Goal: Navigation & Orientation: Understand site structure

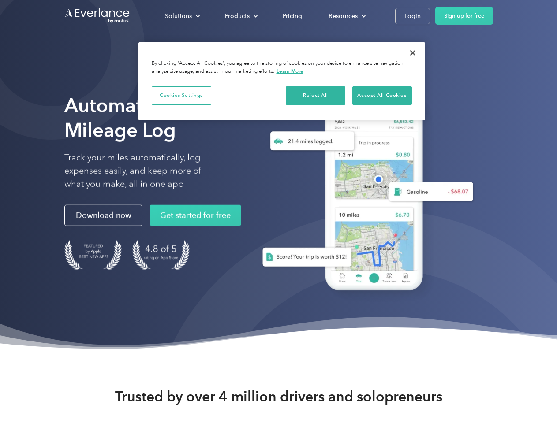
click at [182, 16] on div "Solutions" at bounding box center [178, 16] width 27 height 11
click at [240, 16] on div "Products" at bounding box center [237, 16] width 25 height 11
click at [346, 16] on div "Resources" at bounding box center [343, 16] width 29 height 11
click at [181, 95] on button "Cookies Settings" at bounding box center [182, 95] width 60 height 19
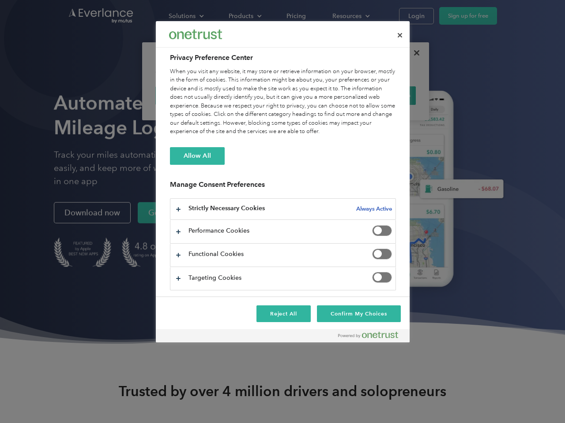
click at [316, 95] on div "When you visit any website, it may store or retrieve information on your browse…" at bounding box center [283, 101] width 226 height 69
click at [382, 95] on div "When you visit any website, it may store or retrieve information on your browse…" at bounding box center [283, 101] width 226 height 69
click at [413, 53] on div at bounding box center [282, 211] width 565 height 423
